Goal: Task Accomplishment & Management: Use online tool/utility

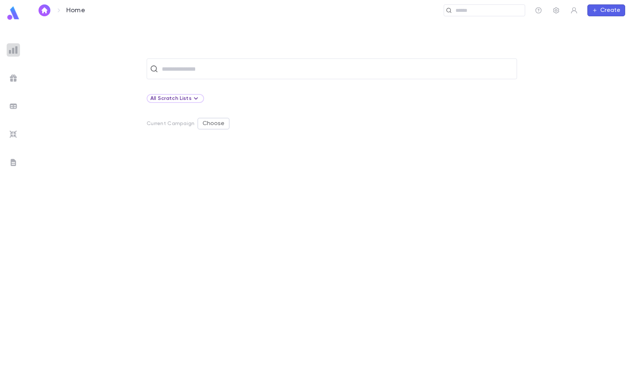
click at [10, 52] on img at bounding box center [13, 50] width 9 height 9
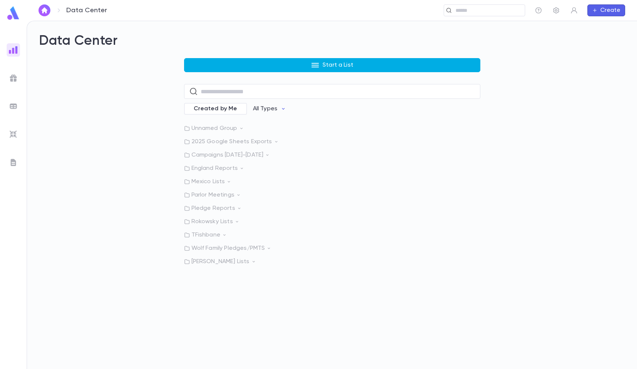
click at [274, 67] on button "Start a List" at bounding box center [332, 65] width 296 height 14
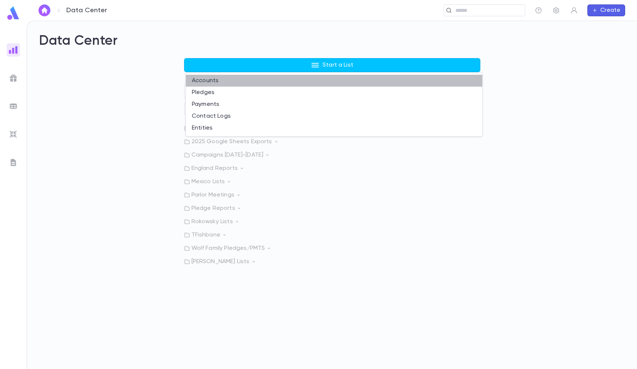
click at [216, 81] on li "Accounts" at bounding box center [334, 81] width 296 height 12
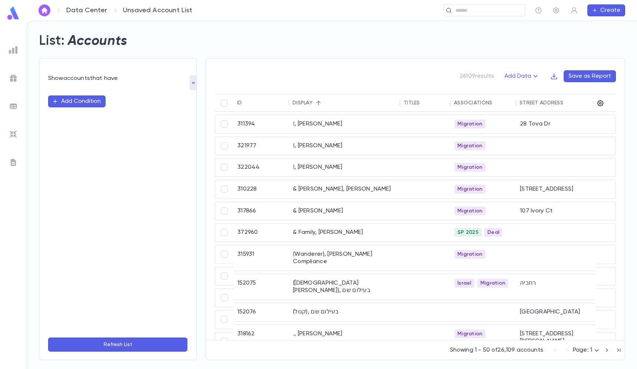
click at [92, 103] on button "Add Condition" at bounding box center [76, 102] width 57 height 12
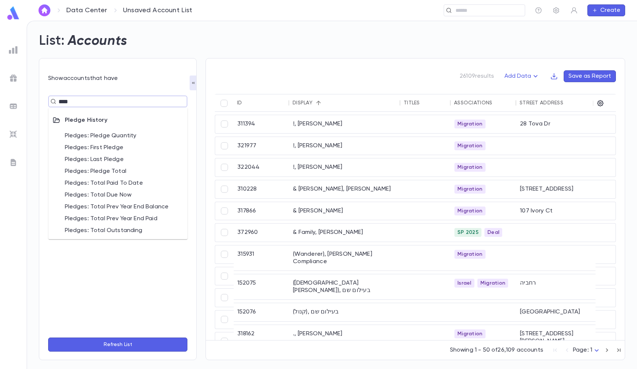
type input "****"
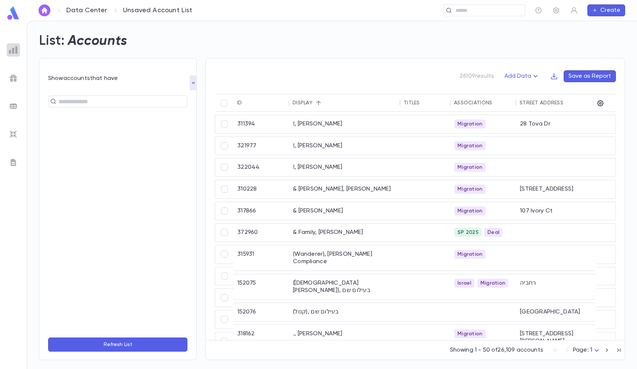
click at [14, 48] on img at bounding box center [13, 50] width 9 height 9
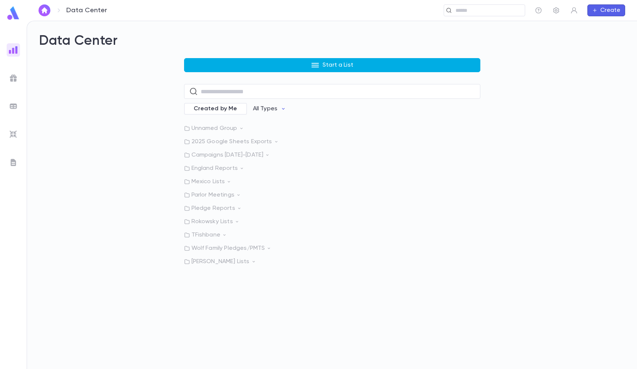
click at [229, 59] on button "Start a List" at bounding box center [332, 65] width 296 height 14
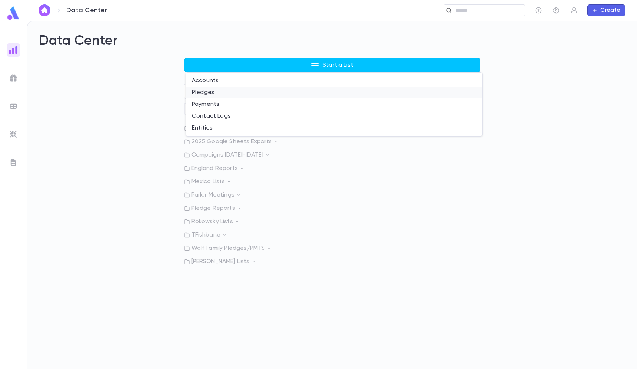
click at [215, 91] on li "Pledges" at bounding box center [334, 93] width 296 height 12
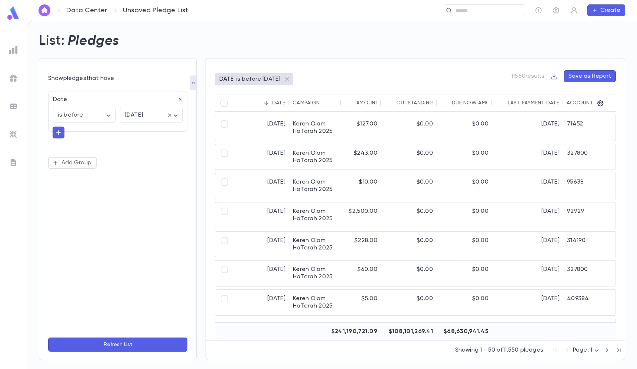
click at [178, 99] on icon "button" at bounding box center [180, 99] width 5 height 5
click at [82, 105] on button "Add Condition" at bounding box center [76, 102] width 57 height 12
type input "*"
type input "*****"
click at [67, 116] on li "Amount" at bounding box center [118, 117] width 139 height 12
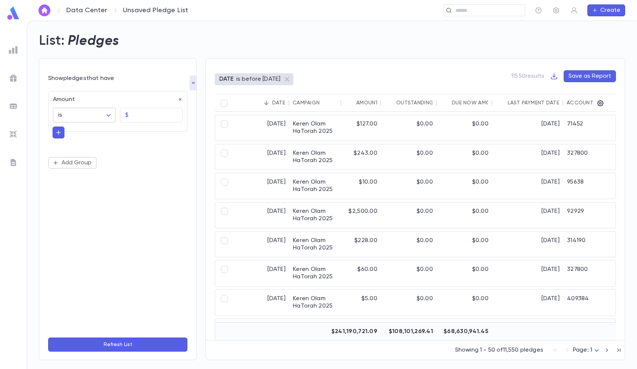
click at [83, 115] on body "Data Center Unsaved Pledge List ​ Create List: Pledges Show pledges that have A…" at bounding box center [318, 195] width 637 height 349
click at [82, 200] on span "is at least" at bounding box center [86, 202] width 50 height 7
type input "**********"
click at [137, 120] on input "text" at bounding box center [156, 115] width 51 height 14
type input "*********"
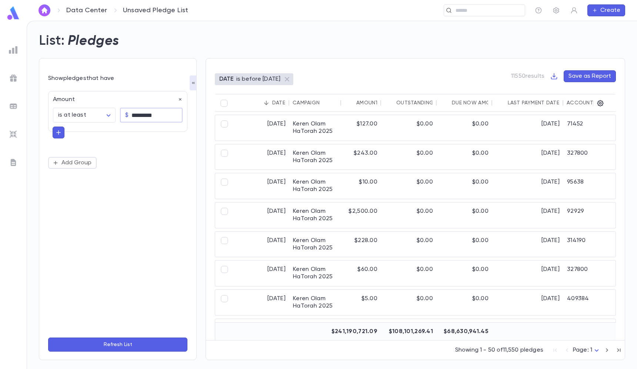
click at [130, 345] on button "Refresh List" at bounding box center [117, 345] width 139 height 14
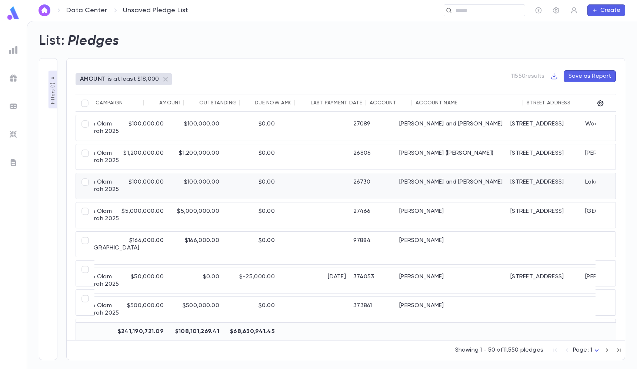
scroll to position [0, 82]
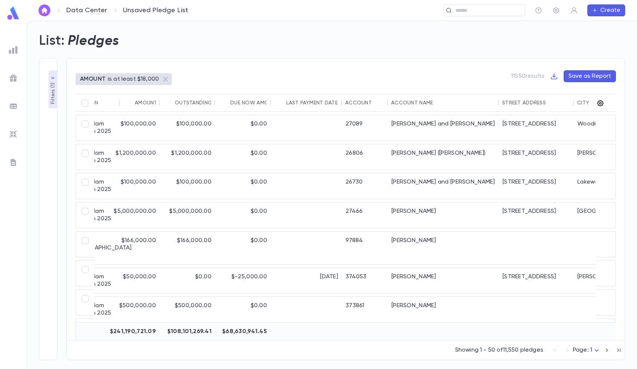
click at [602, 104] on icon "button" at bounding box center [600, 103] width 7 height 7
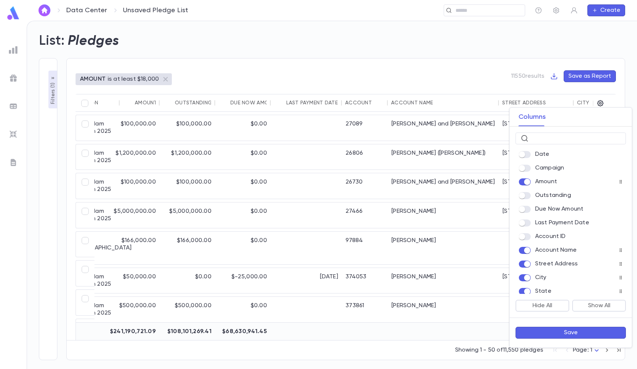
scroll to position [0, 0]
click at [546, 137] on input "text" at bounding box center [576, 138] width 89 height 11
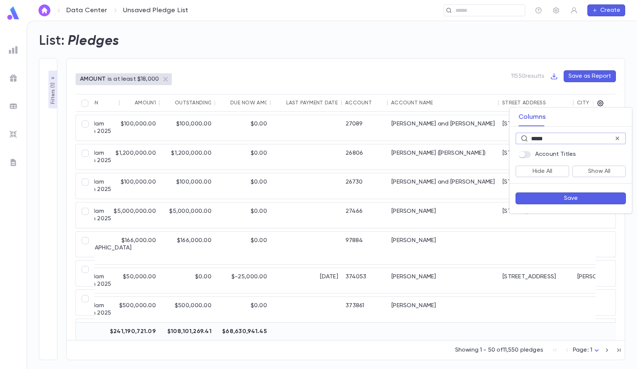
type input "*****"
click at [553, 199] on button "Save" at bounding box center [571, 199] width 110 height 12
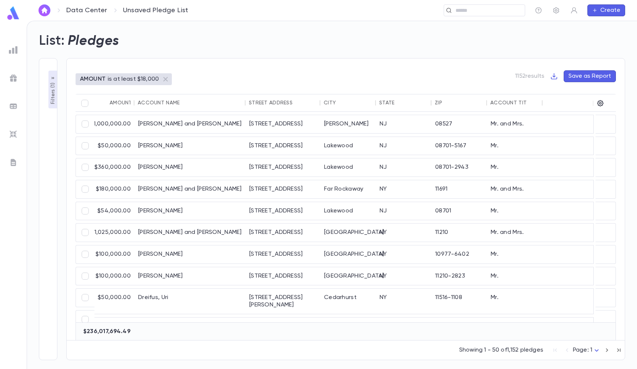
click at [597, 103] on div at bounding box center [593, 103] width 9 height 18
click at [600, 103] on icon "button" at bounding box center [600, 103] width 7 height 7
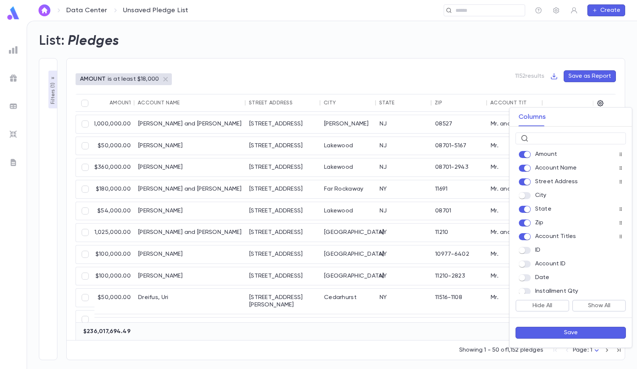
click at [529, 206] on span at bounding box center [525, 209] width 12 height 7
click at [529, 233] on div "Account Titles" at bounding box center [571, 236] width 110 height 10
click at [567, 337] on button "Save" at bounding box center [571, 333] width 110 height 12
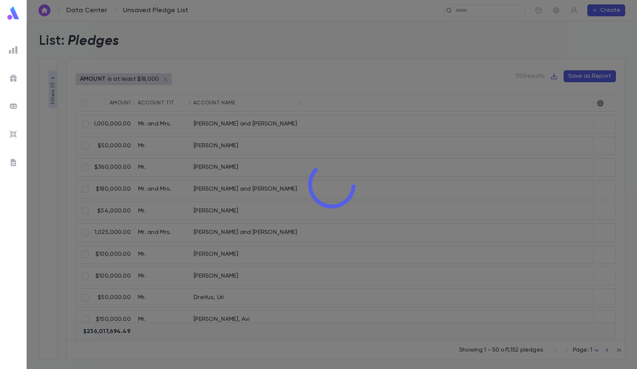
click at [354, 109] on div at bounding box center [332, 184] width 610 height 369
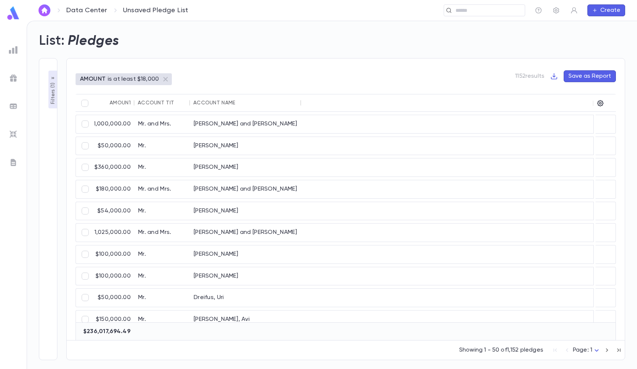
click at [219, 100] on div "Account Name" at bounding box center [214, 103] width 42 height 6
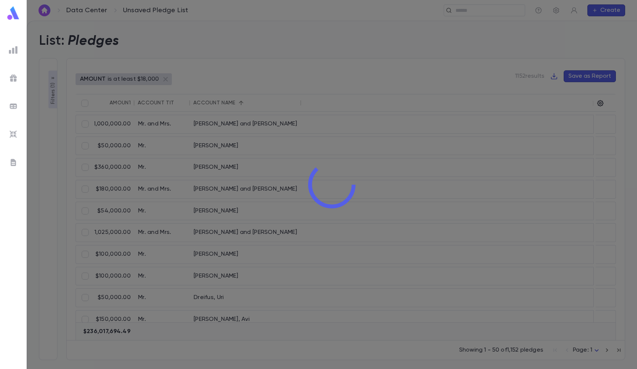
click at [404, 139] on div at bounding box center [332, 184] width 610 height 369
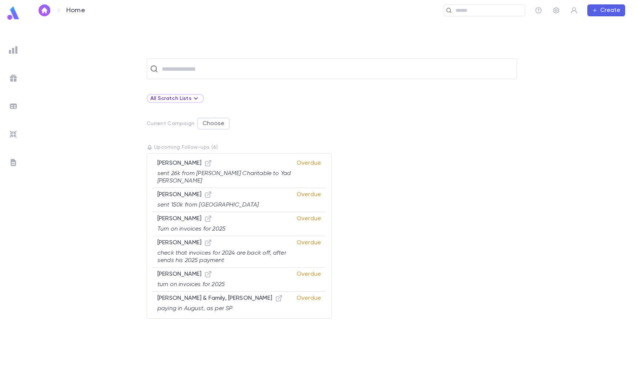
click at [10, 51] on img at bounding box center [13, 50] width 9 height 9
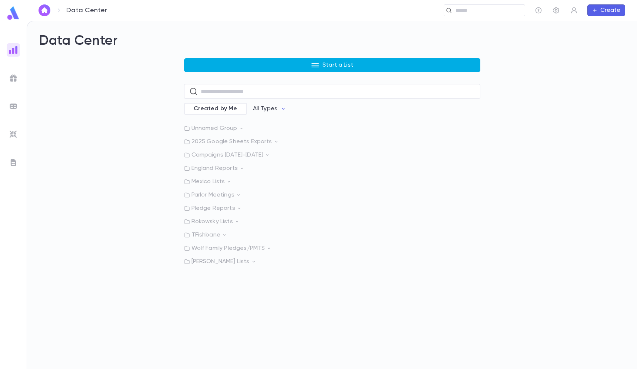
click at [234, 63] on button "Start a List" at bounding box center [332, 65] width 296 height 14
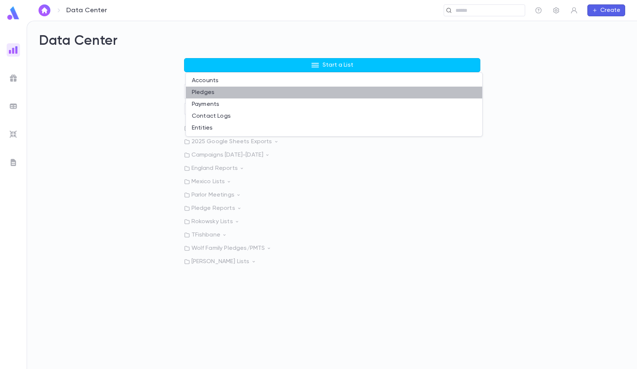
click at [230, 91] on li "Pledges" at bounding box center [334, 93] width 296 height 12
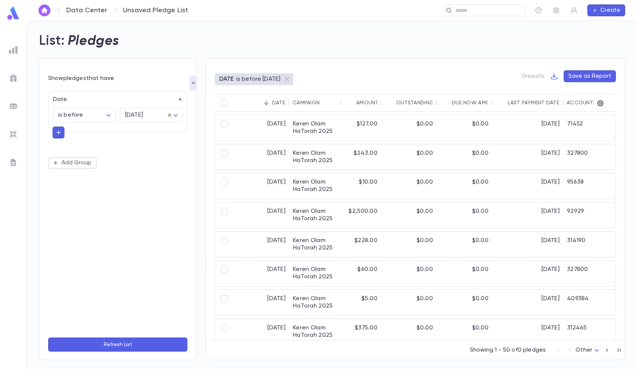
click at [178, 100] on icon "button" at bounding box center [180, 99] width 5 height 5
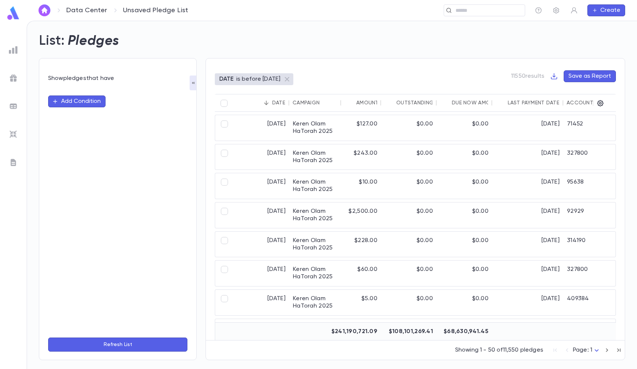
click at [85, 100] on button "Add Condition" at bounding box center [76, 102] width 57 height 12
type input "******"
click at [73, 117] on li "Amount" at bounding box center [118, 117] width 139 height 12
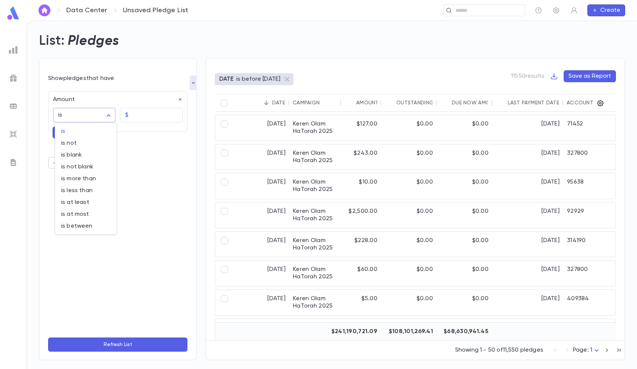
click at [91, 117] on body "Data Center Unsaved Pledge List ​ Create List: Pledges Show pledges that have A…" at bounding box center [318, 195] width 637 height 349
click at [88, 199] on span "is at least" at bounding box center [86, 202] width 50 height 7
type input "**********"
click at [150, 122] on input "text" at bounding box center [156, 115] width 51 height 14
type input "*********"
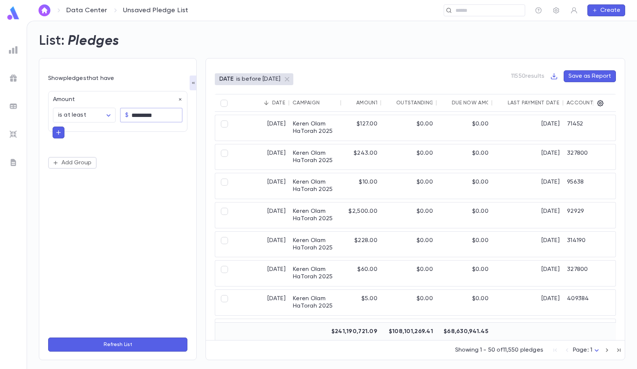
click at [135, 338] on button "Refresh List" at bounding box center [117, 345] width 139 height 14
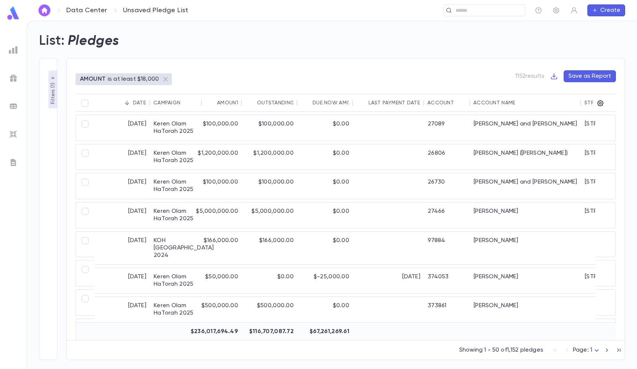
click at [494, 105] on div "Account Name" at bounding box center [494, 103] width 42 height 6
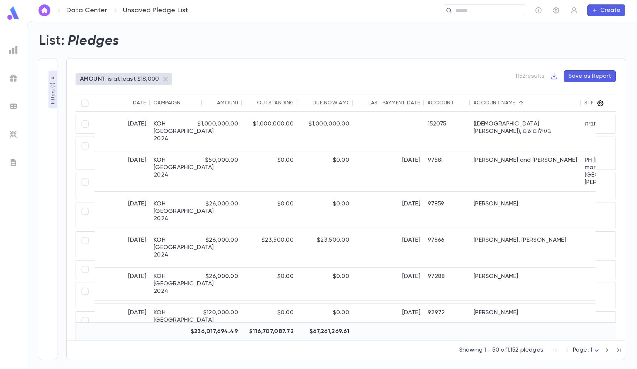
click at [603, 103] on icon "button" at bounding box center [600, 103] width 6 height 6
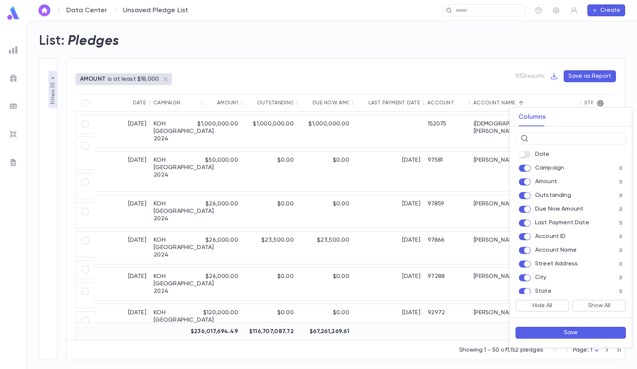
click at [526, 175] on div "Date Campaign Amount Outstanding Due Now Amount Last Payment Date Account ID Ac…" at bounding box center [571, 220] width 122 height 148
click at [525, 216] on div "Date Campaign Amount Outstanding Due Now Amount Last Payment Date Account ID Ac…" at bounding box center [571, 220] width 122 height 148
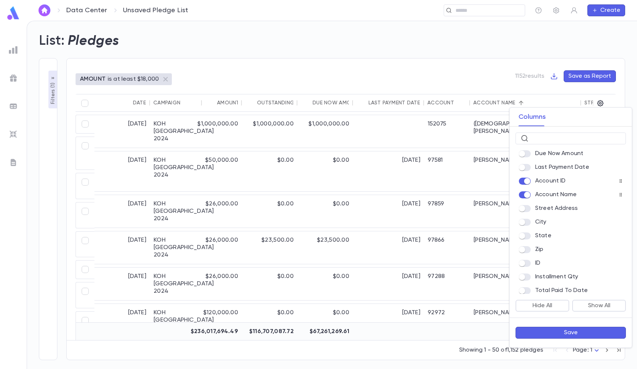
scroll to position [56, 0]
click at [557, 138] on input "text" at bounding box center [576, 138] width 89 height 11
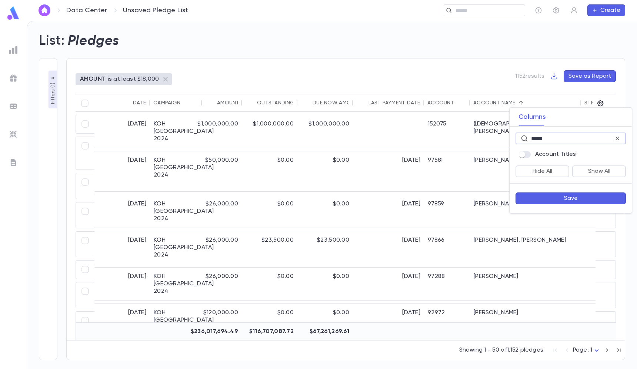
type input "*****"
click at [530, 158] on div at bounding box center [527, 154] width 17 height 7
click at [532, 194] on button "Save" at bounding box center [571, 199] width 110 height 12
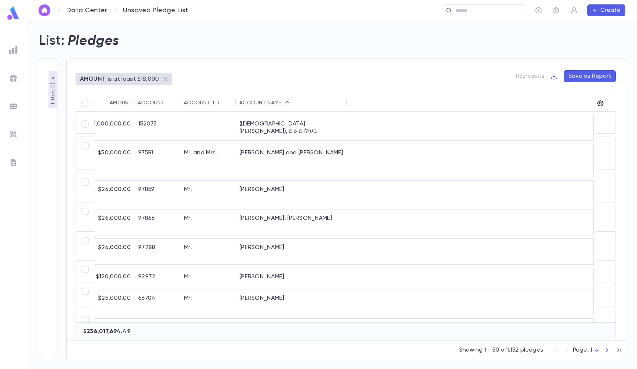
click at [554, 78] on icon "button" at bounding box center [553, 76] width 7 height 7
click at [570, 90] on li "Download CSV" at bounding box center [579, 91] width 53 height 12
